Goal: Find specific page/section: Find specific page/section

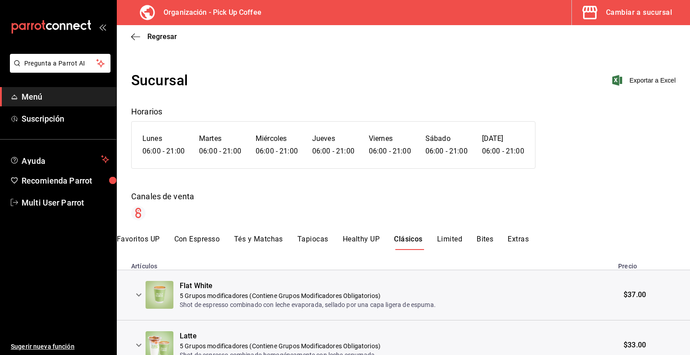
click at [145, 244] on button "Favoritos UP" at bounding box center [138, 242] width 43 height 15
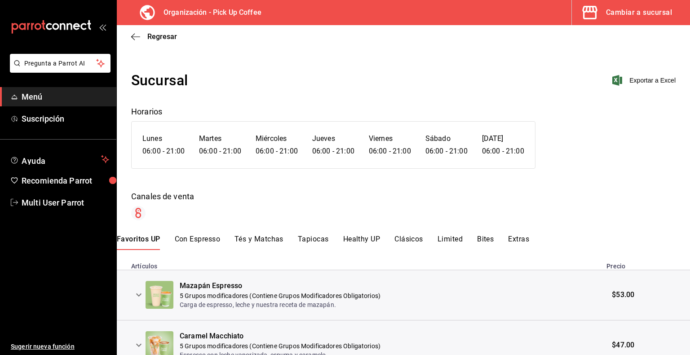
scroll to position [191, 0]
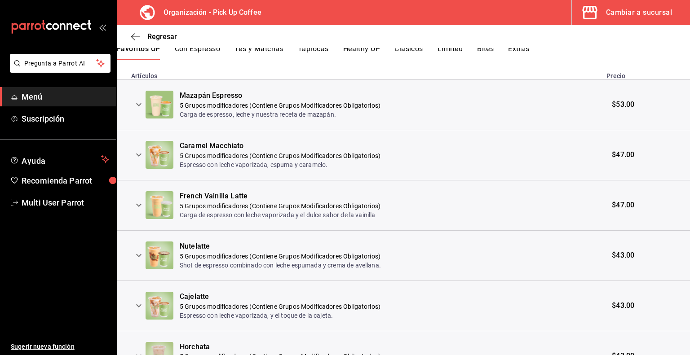
click at [142, 104] on icon "expand row" at bounding box center [138, 104] width 11 height 11
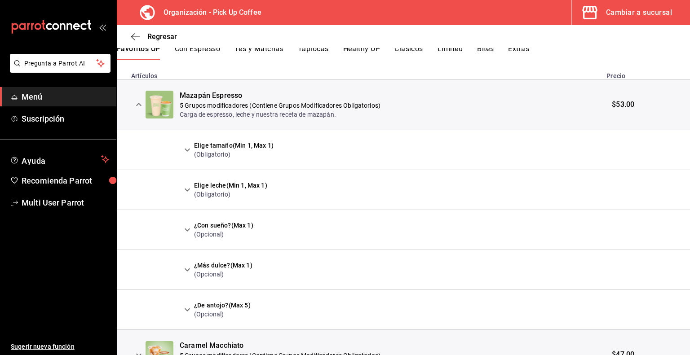
click at [187, 156] on button "expand row" at bounding box center [187, 149] width 15 height 15
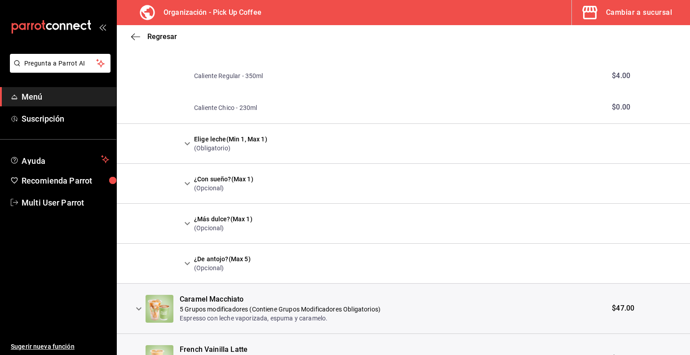
scroll to position [395, 0]
click at [185, 144] on icon "expand row" at bounding box center [187, 144] width 5 height 3
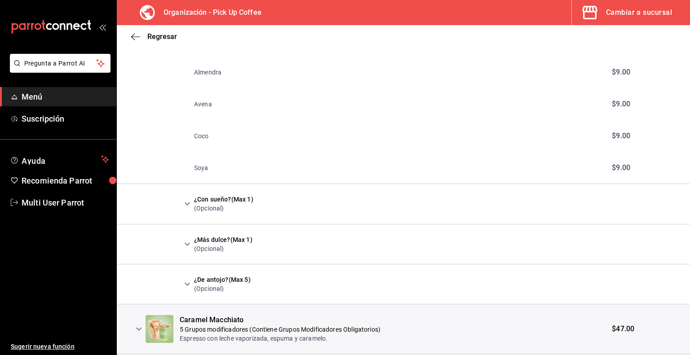
scroll to position [600, 0]
click at [188, 207] on icon "expand row" at bounding box center [187, 203] width 11 height 11
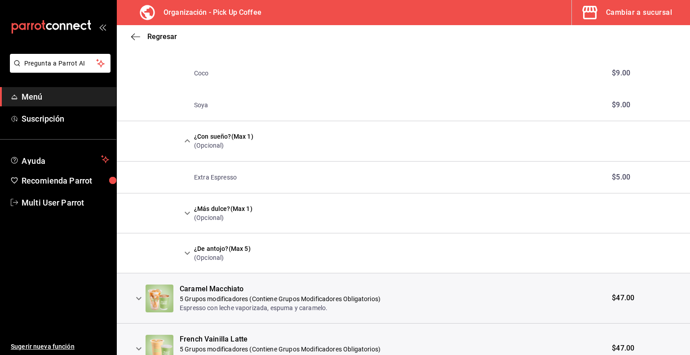
scroll to position [665, 0]
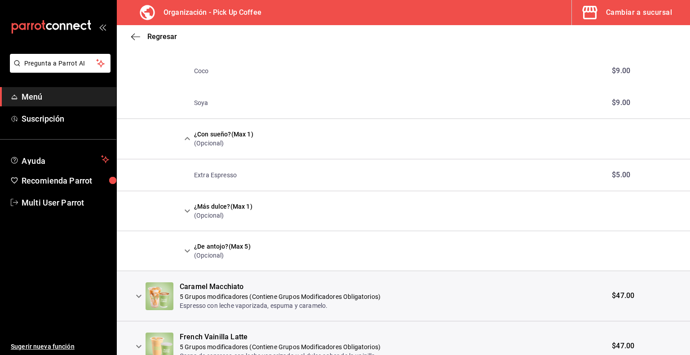
click at [189, 208] on icon "expand row" at bounding box center [187, 211] width 11 height 11
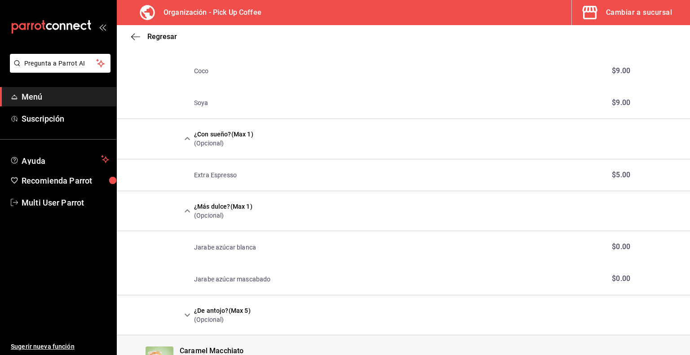
scroll to position [717, 0]
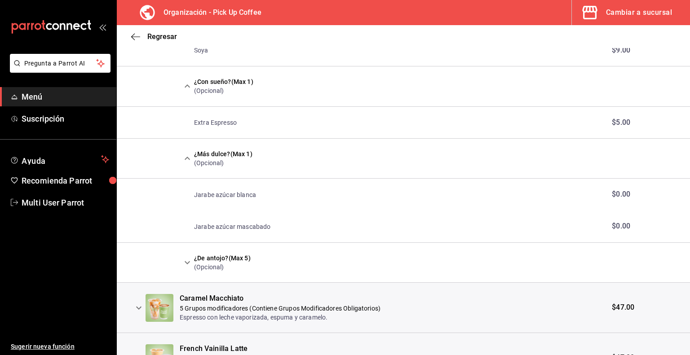
click at [183, 270] on div at bounding box center [187, 262] width 14 height 15
click at [185, 266] on icon "expand row" at bounding box center [187, 262] width 11 height 11
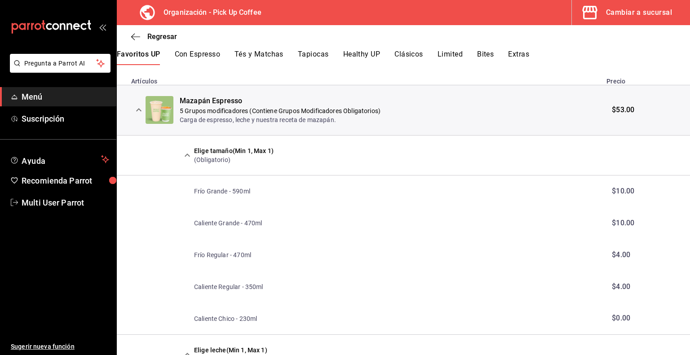
scroll to position [185, 0]
click at [185, 157] on icon "expand row" at bounding box center [187, 155] width 11 height 11
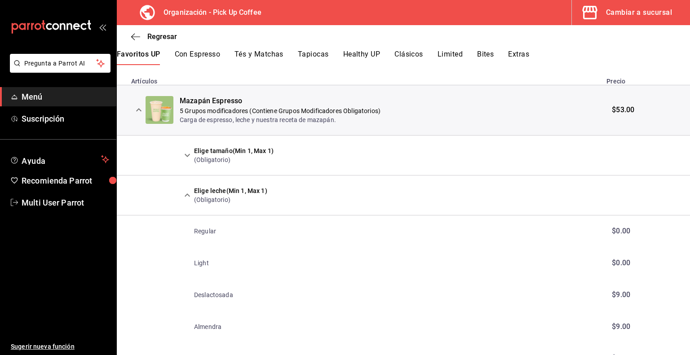
click at [137, 109] on icon "expand row" at bounding box center [138, 110] width 11 height 11
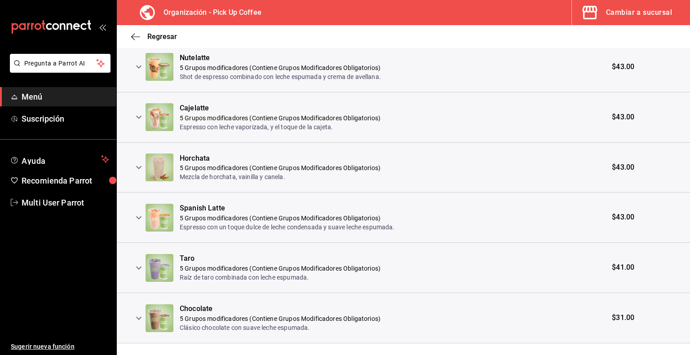
scroll to position [395, 0]
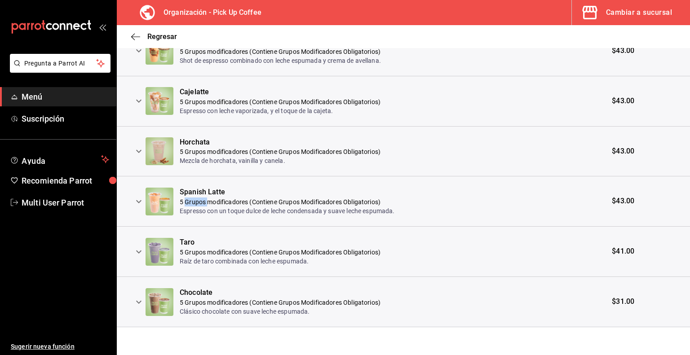
click at [185, 203] on p "5 Grupos modificadores (Contiene Grupos Modificadores Obligatorios)" at bounding box center [287, 202] width 215 height 9
click at [187, 193] on div "Spanish Latte" at bounding box center [287, 192] width 215 height 10
drag, startPoint x: 136, startPoint y: 204, endPoint x: 131, endPoint y: 198, distance: 8.1
click at [135, 204] on icon "expand row" at bounding box center [138, 201] width 11 height 11
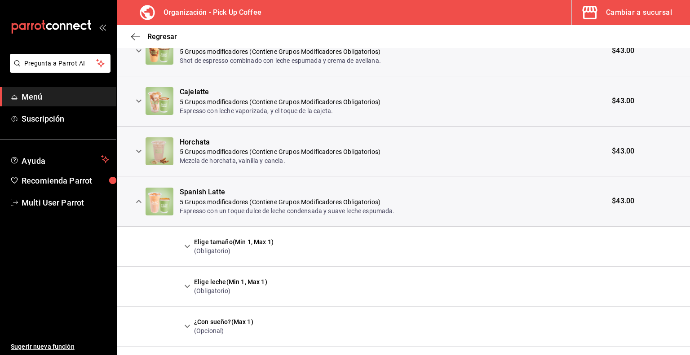
click at [189, 247] on icon "expand row" at bounding box center [187, 246] width 11 height 11
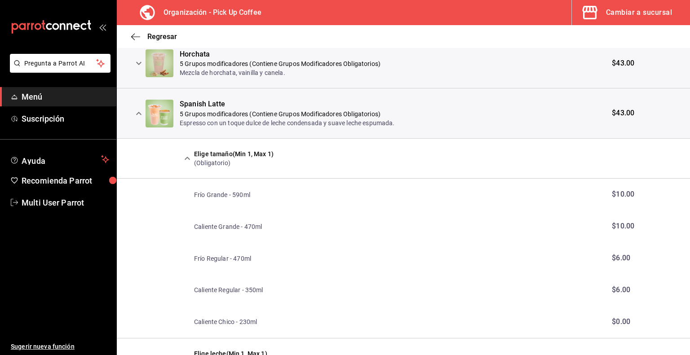
scroll to position [480, 0]
